Goal: Task Accomplishment & Management: Use online tool/utility

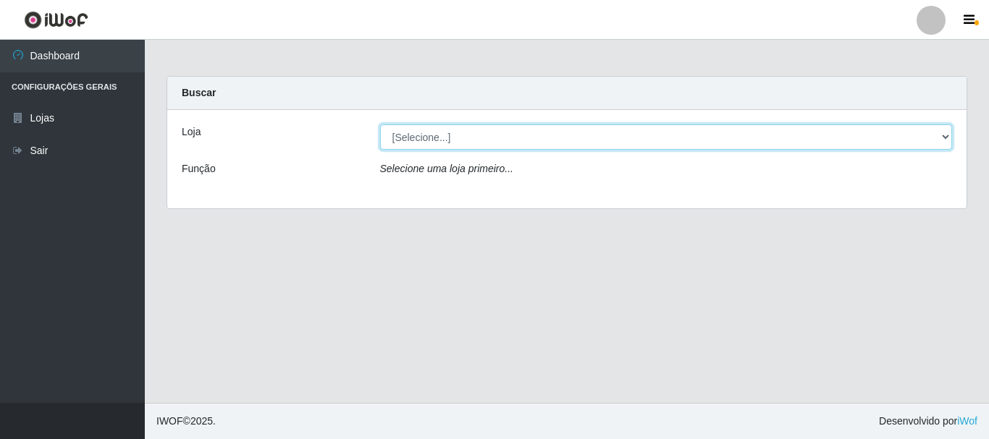
drag, startPoint x: 429, startPoint y: 125, endPoint x: 426, endPoint y: 134, distance: 9.4
click at [426, 134] on select "[Selecione...] [GEOGRAPHIC_DATA] [GEOGRAPHIC_DATA]" at bounding box center [666, 137] width 573 height 25
select select "64"
click at [380, 125] on select "[Selecione...] [GEOGRAPHIC_DATA] [GEOGRAPHIC_DATA]" at bounding box center [666, 137] width 573 height 25
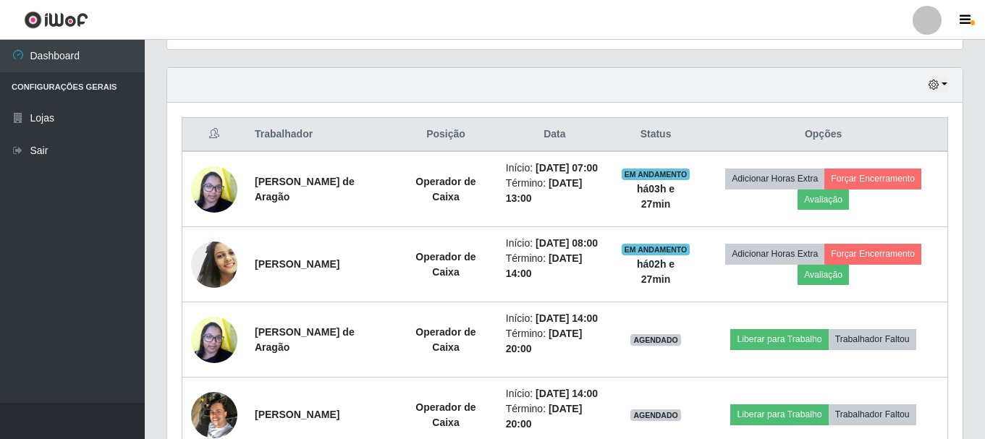
scroll to position [463, 0]
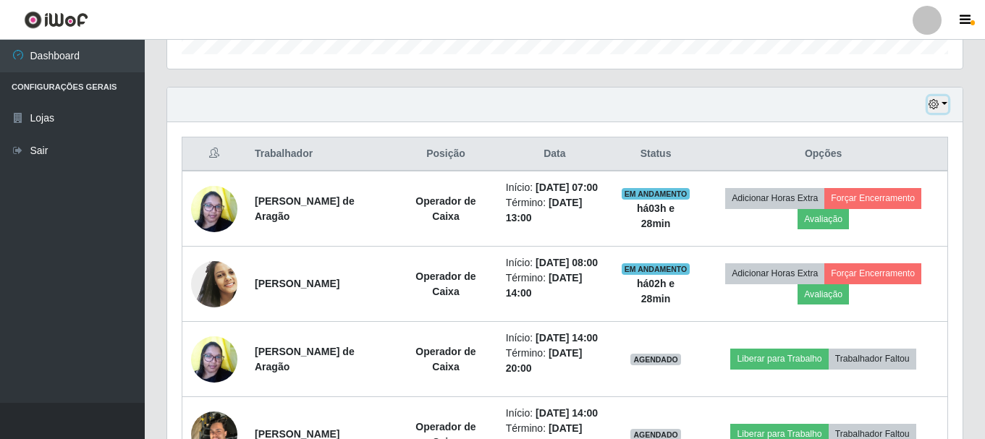
click at [944, 104] on button "button" at bounding box center [938, 104] width 20 height 17
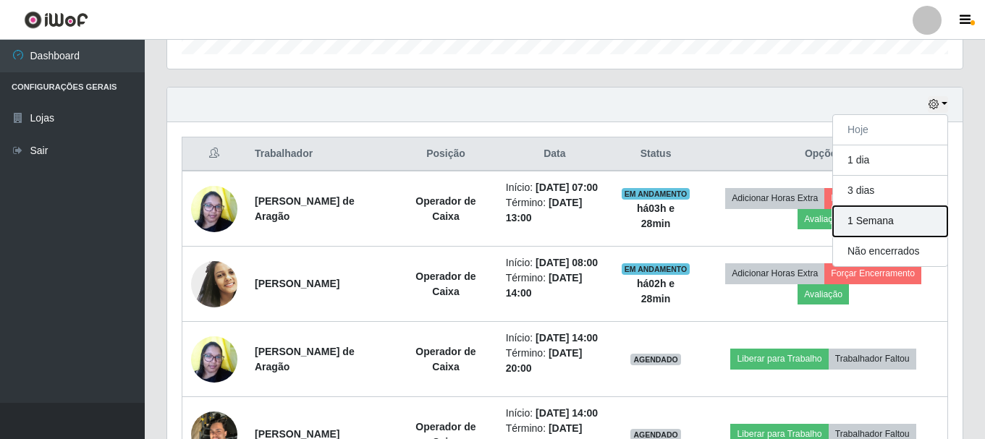
click at [866, 219] on button "1 Semana" at bounding box center [890, 221] width 114 height 30
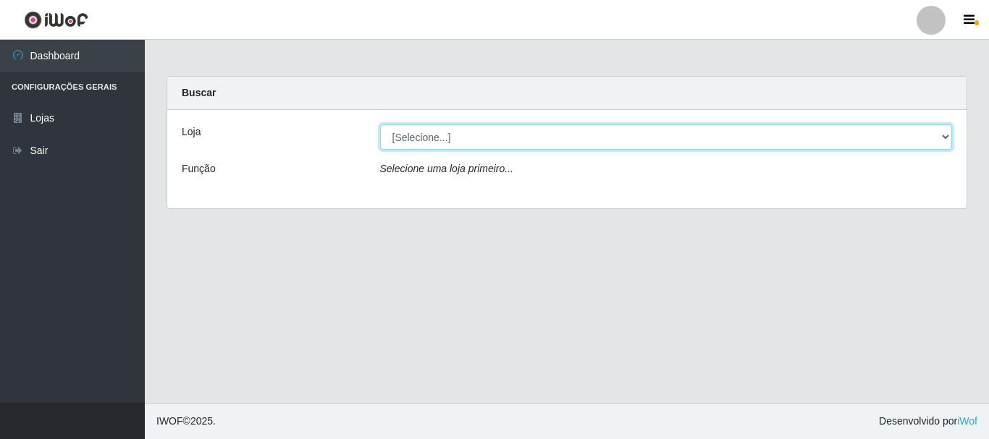
click at [711, 138] on select "[Selecione...] [GEOGRAPHIC_DATA] [GEOGRAPHIC_DATA]" at bounding box center [666, 137] width 573 height 25
select select "64"
click at [380, 125] on select "[Selecione...] [GEOGRAPHIC_DATA] [GEOGRAPHIC_DATA]" at bounding box center [666, 137] width 573 height 25
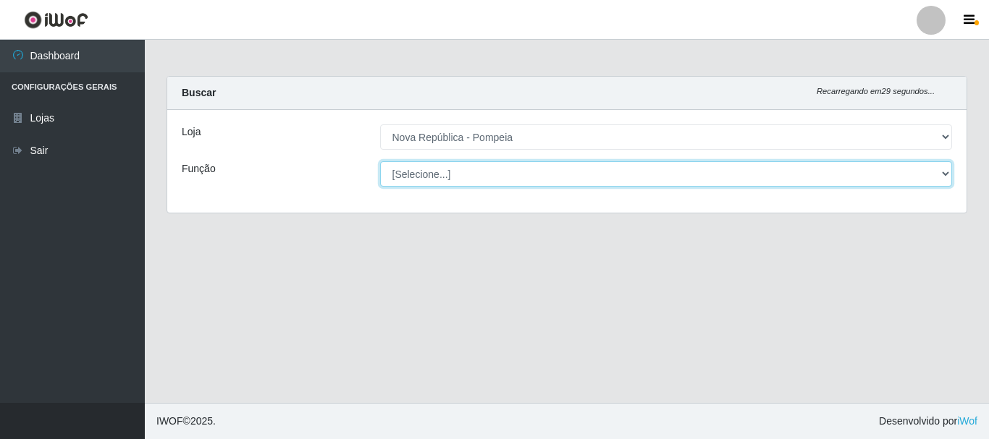
click at [729, 169] on select "[Selecione...] Balconista Operador de Caixa Recepcionista Repositor" at bounding box center [666, 173] width 573 height 25
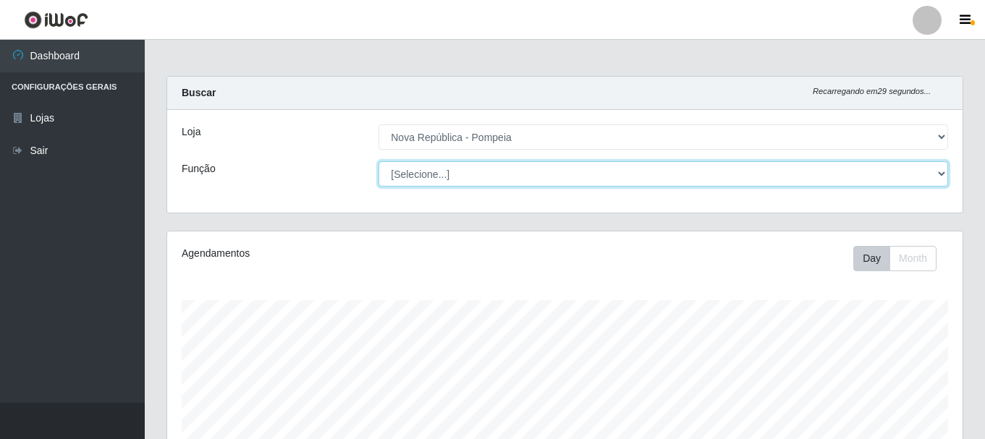
scroll to position [300, 796]
select select "22"
click at [379, 161] on select "[Selecione...] Balconista Operador de Caixa Recepcionista Repositor" at bounding box center [664, 173] width 570 height 25
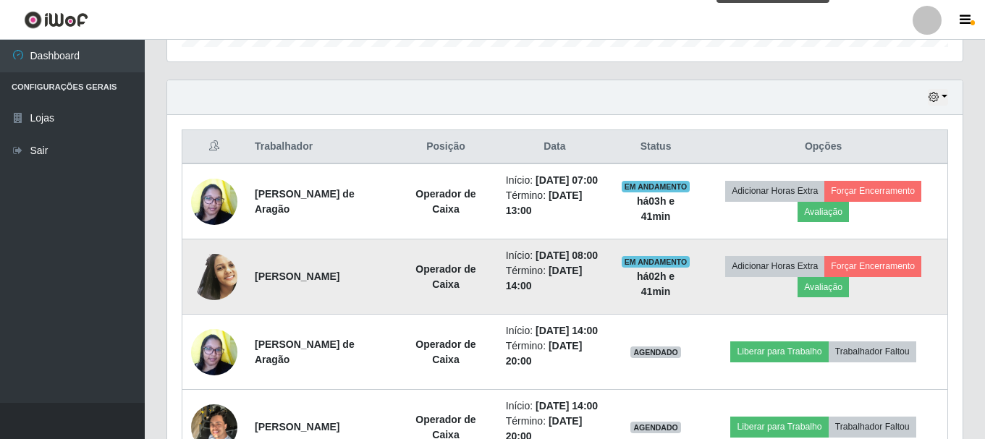
scroll to position [507, 0]
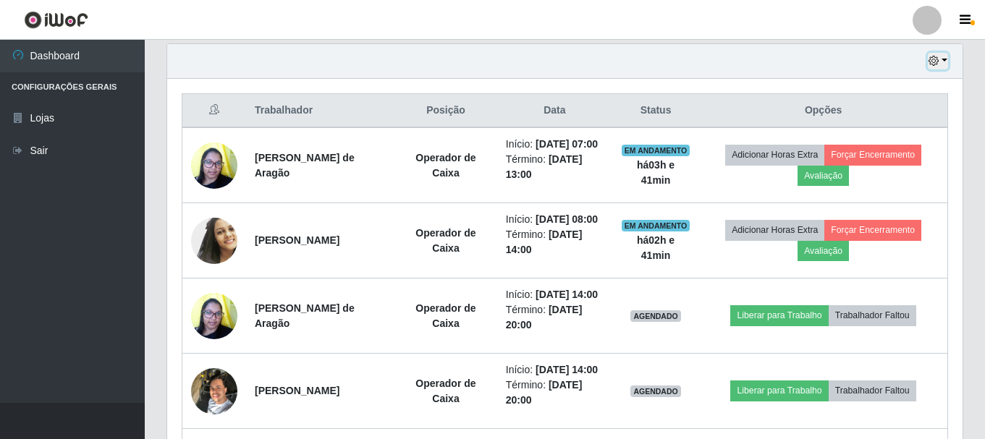
click at [944, 59] on button "button" at bounding box center [938, 61] width 20 height 17
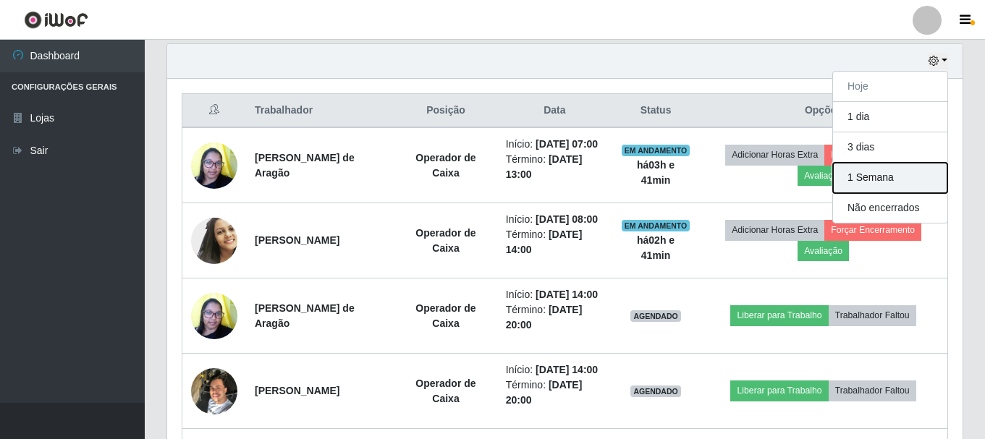
click at [902, 183] on button "1 Semana" at bounding box center [890, 178] width 114 height 30
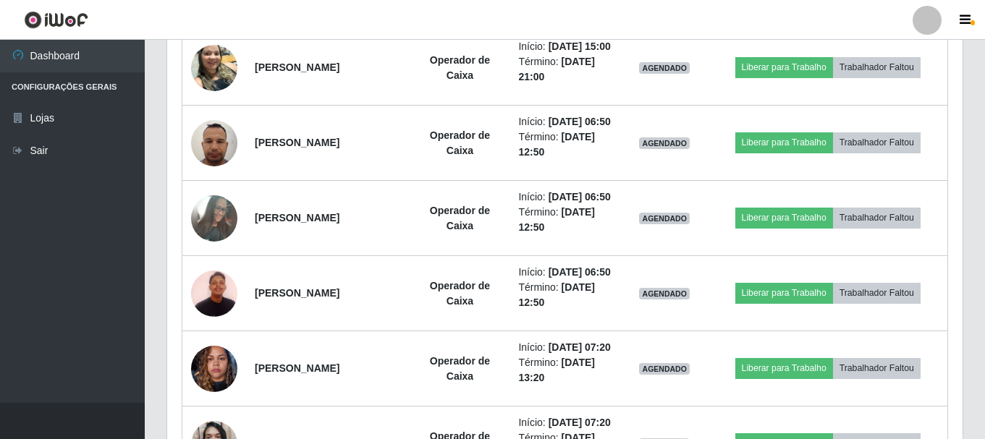
scroll to position [3214, 0]
